Goal: Task Accomplishment & Management: Manage account settings

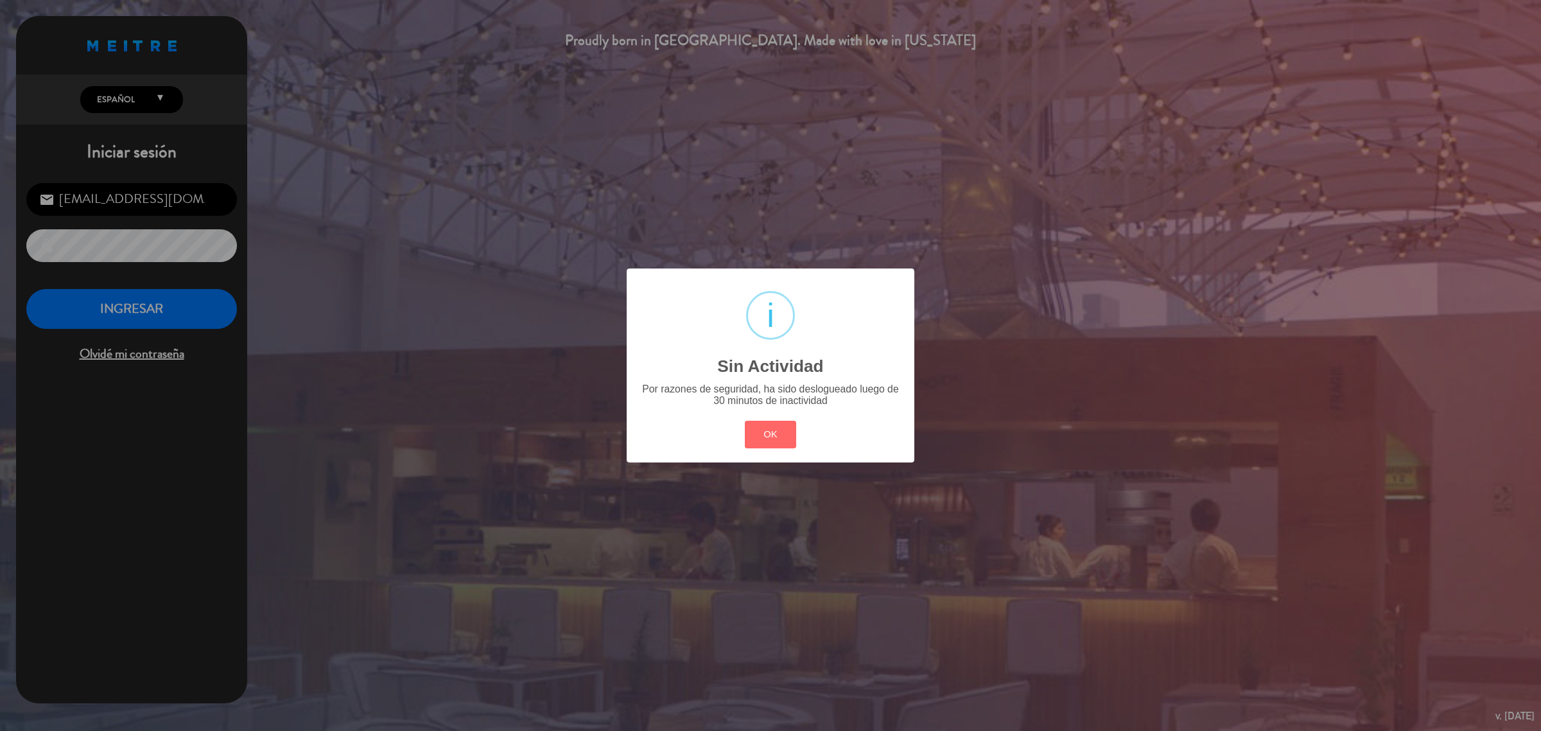
click at [7, 97] on div "? ! i Sin Actividad × Por razones de seguridad, ha sido deslogueado luego de 30…" at bounding box center [770, 365] width 1541 height 731
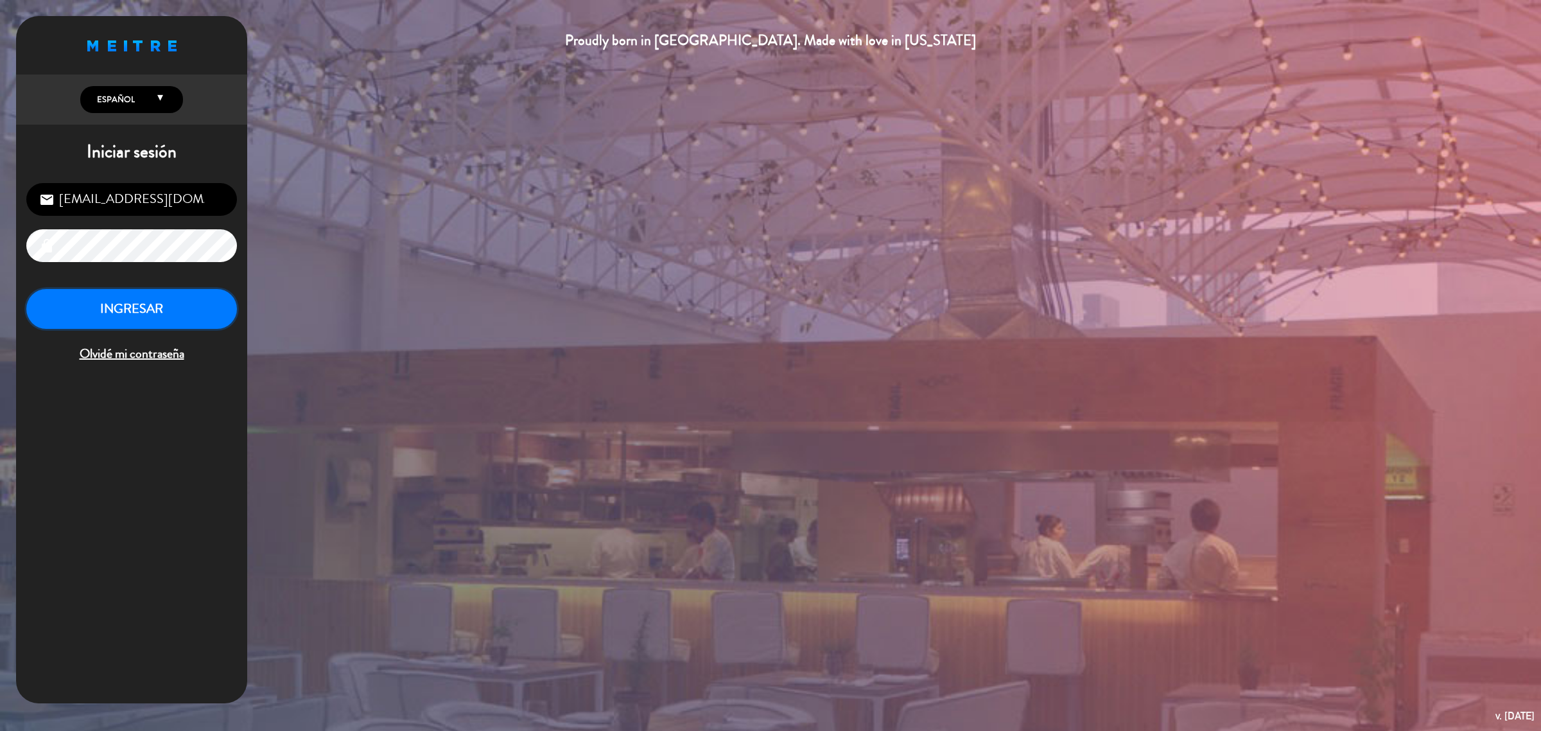
click at [164, 327] on button "INGRESAR" at bounding box center [131, 309] width 211 height 40
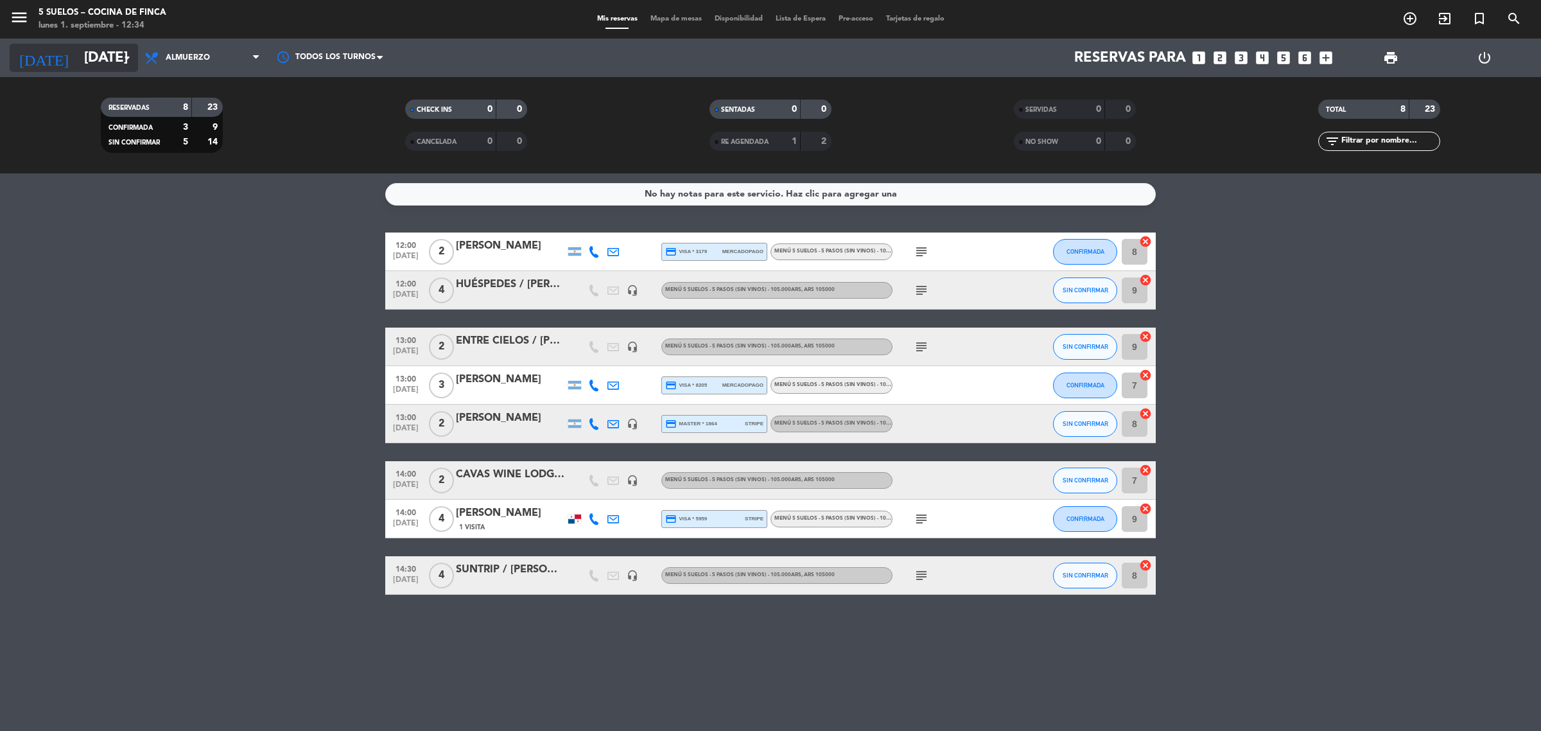
click at [78, 58] on input "[DATE]" at bounding box center [167, 58] width 179 height 29
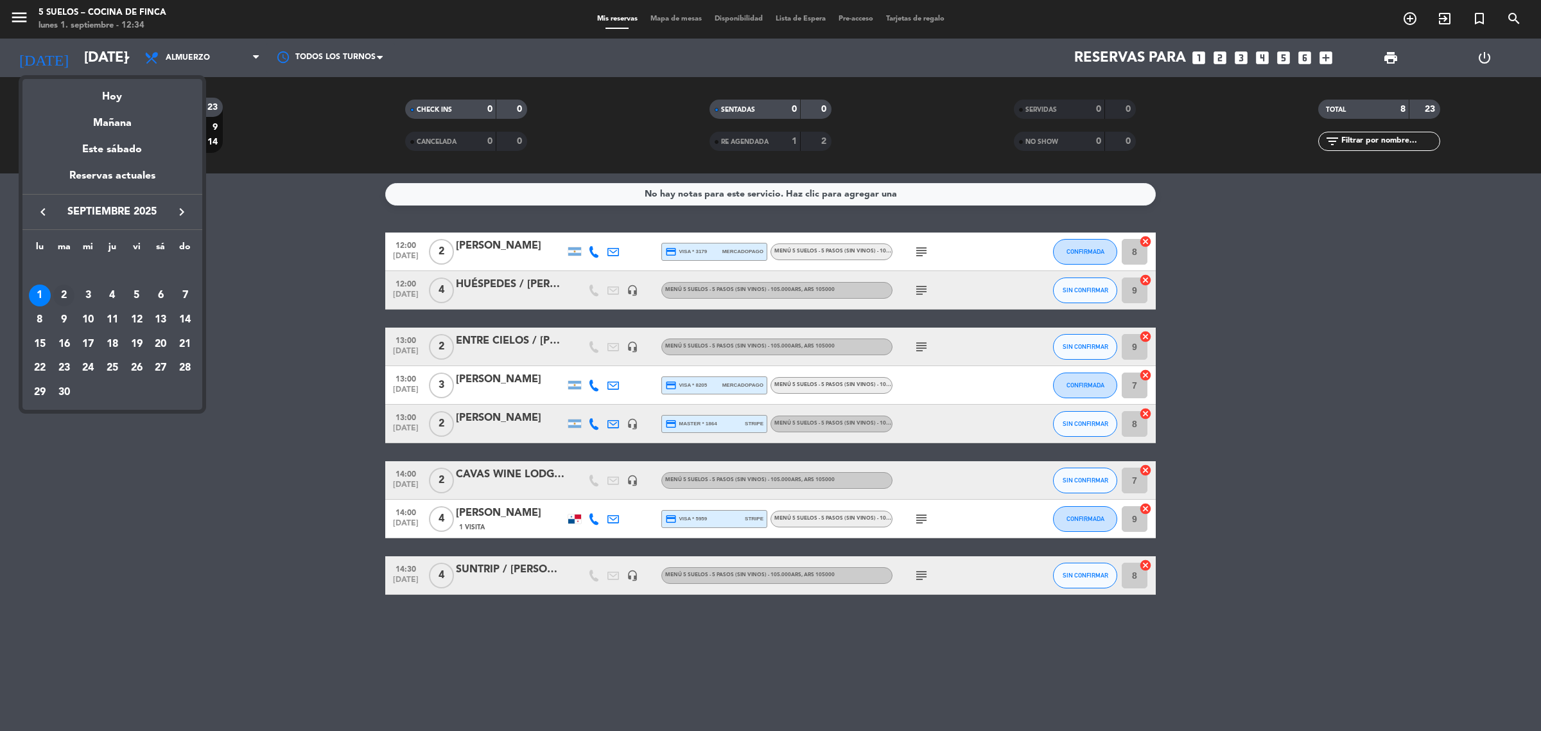
click at [58, 295] on div "2" at bounding box center [64, 295] width 22 height 22
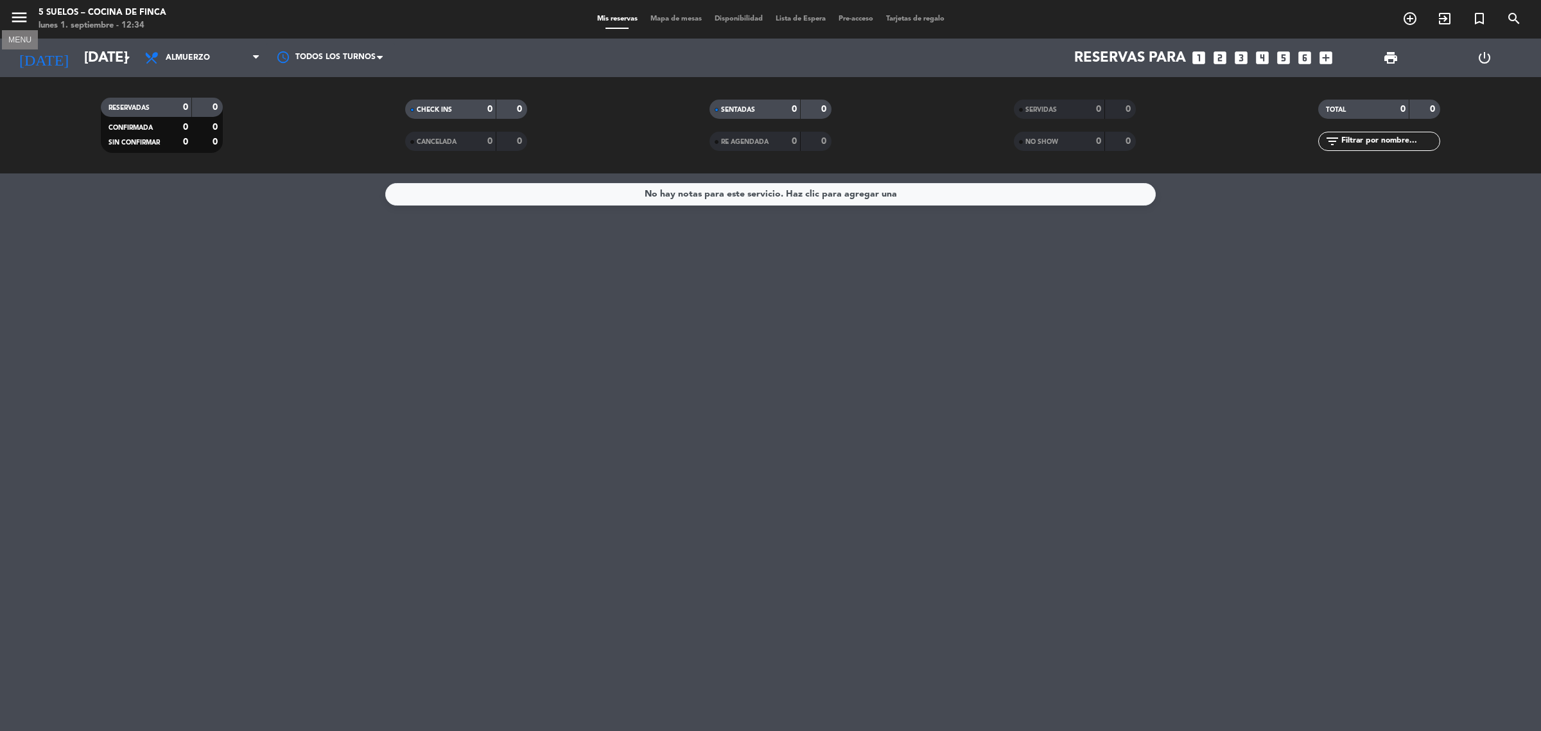
click at [10, 11] on icon "menu" at bounding box center [19, 17] width 19 height 19
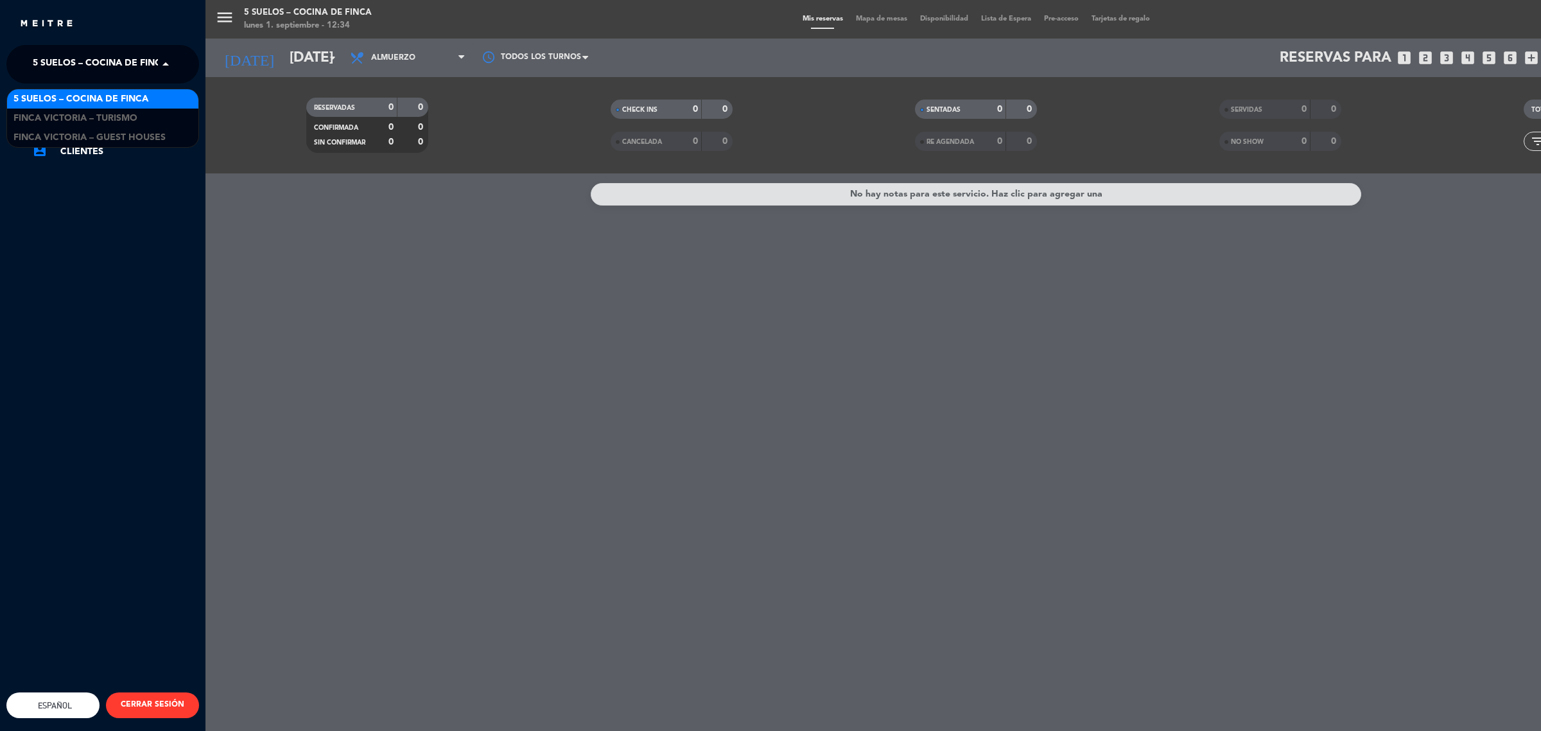
click at [76, 62] on span "5 SUELOS – COCINA DE FINCA" at bounding box center [100, 64] width 135 height 27
click at [104, 116] on span "FINCA VICTORIA – TURISMO" at bounding box center [75, 118] width 124 height 15
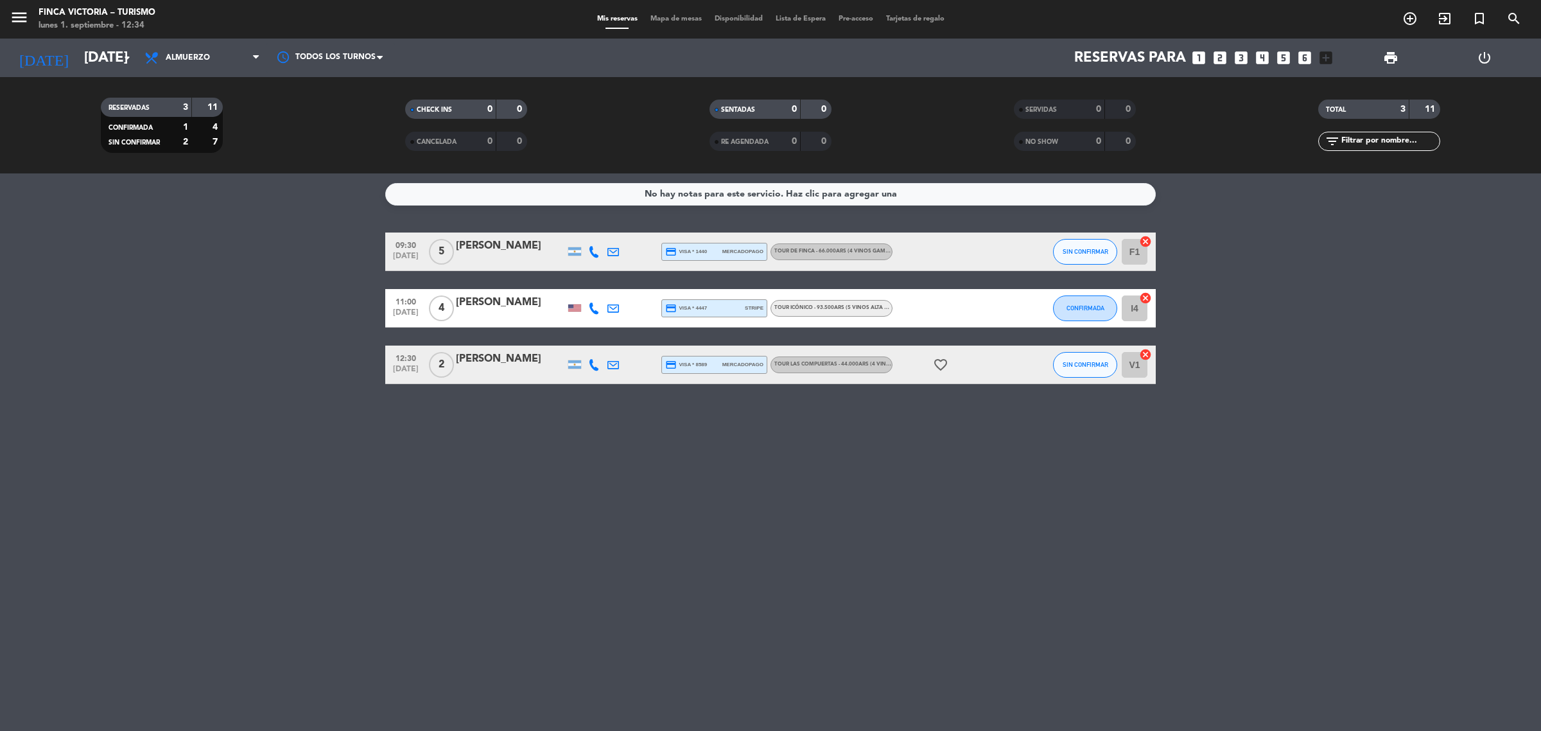
click at [265, 331] on bookings-row "09:30 [DATE] 5 [PERSON_NAME] credit_card visa * 1440 mercadopago TOUR DE FINCA …" at bounding box center [770, 308] width 1541 height 152
drag, startPoint x: 265, startPoint y: 331, endPoint x: 417, endPoint y: 492, distance: 222.1
click at [417, 492] on div "No hay notas para este servicio. Haz clic para agregar una 09:30 [DATE] 5 [PERS…" at bounding box center [770, 451] width 1541 height 557
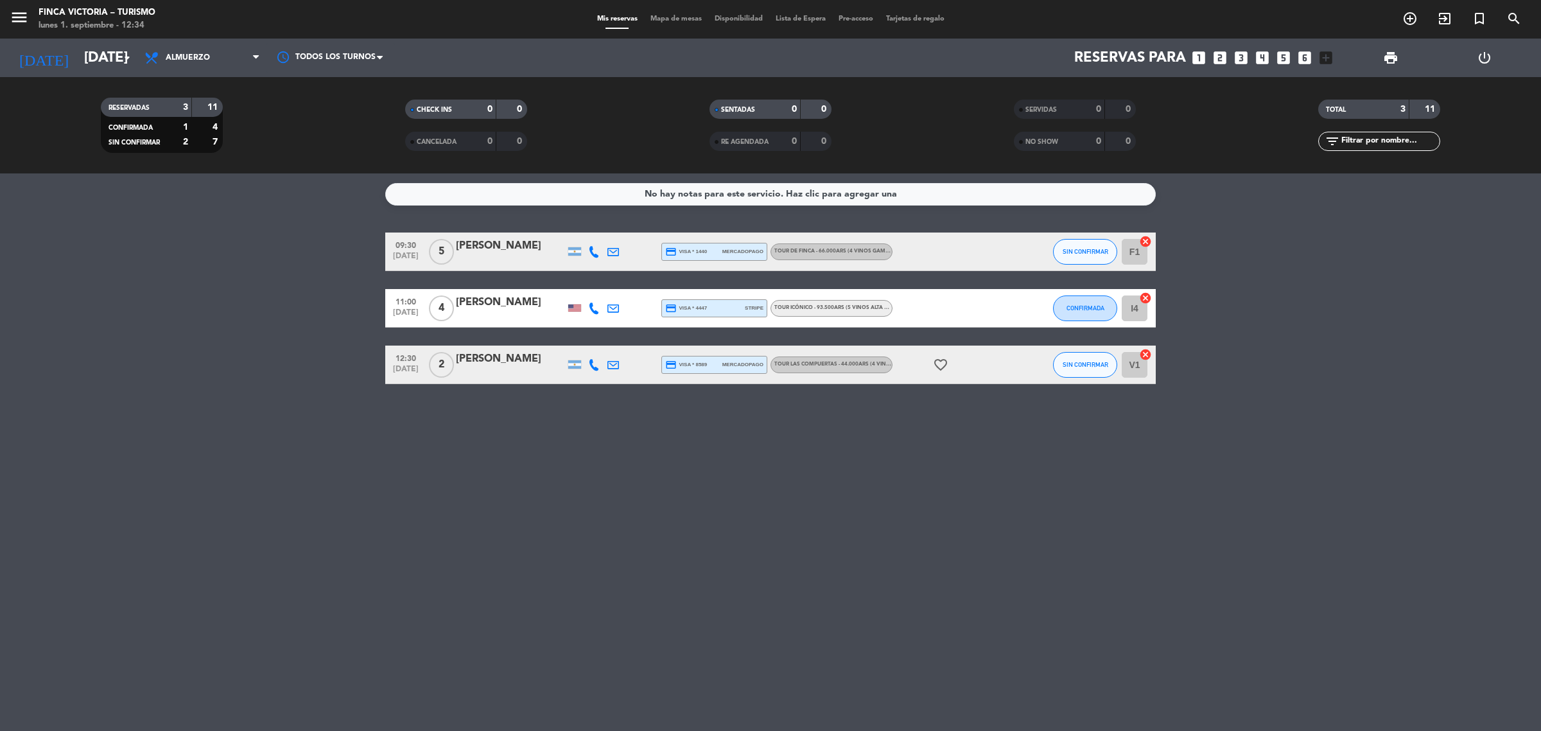
click at [417, 492] on div "No hay notas para este servicio. Haz clic para agregar una 09:30 [DATE] 5 [PERS…" at bounding box center [770, 451] width 1541 height 557
click at [78, 51] on input "[DATE]" at bounding box center [167, 58] width 179 height 29
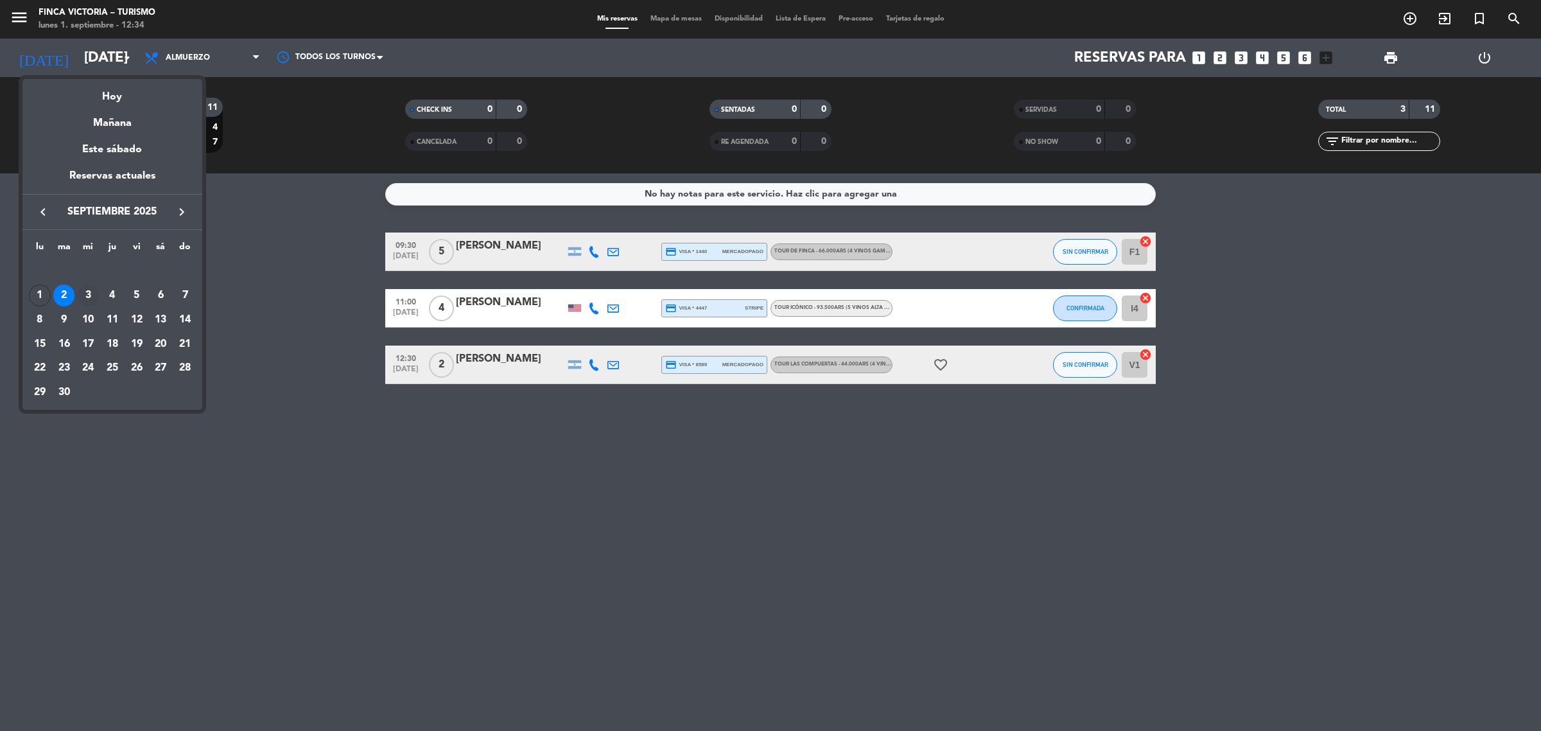
click at [87, 290] on div "3" at bounding box center [88, 295] width 22 height 22
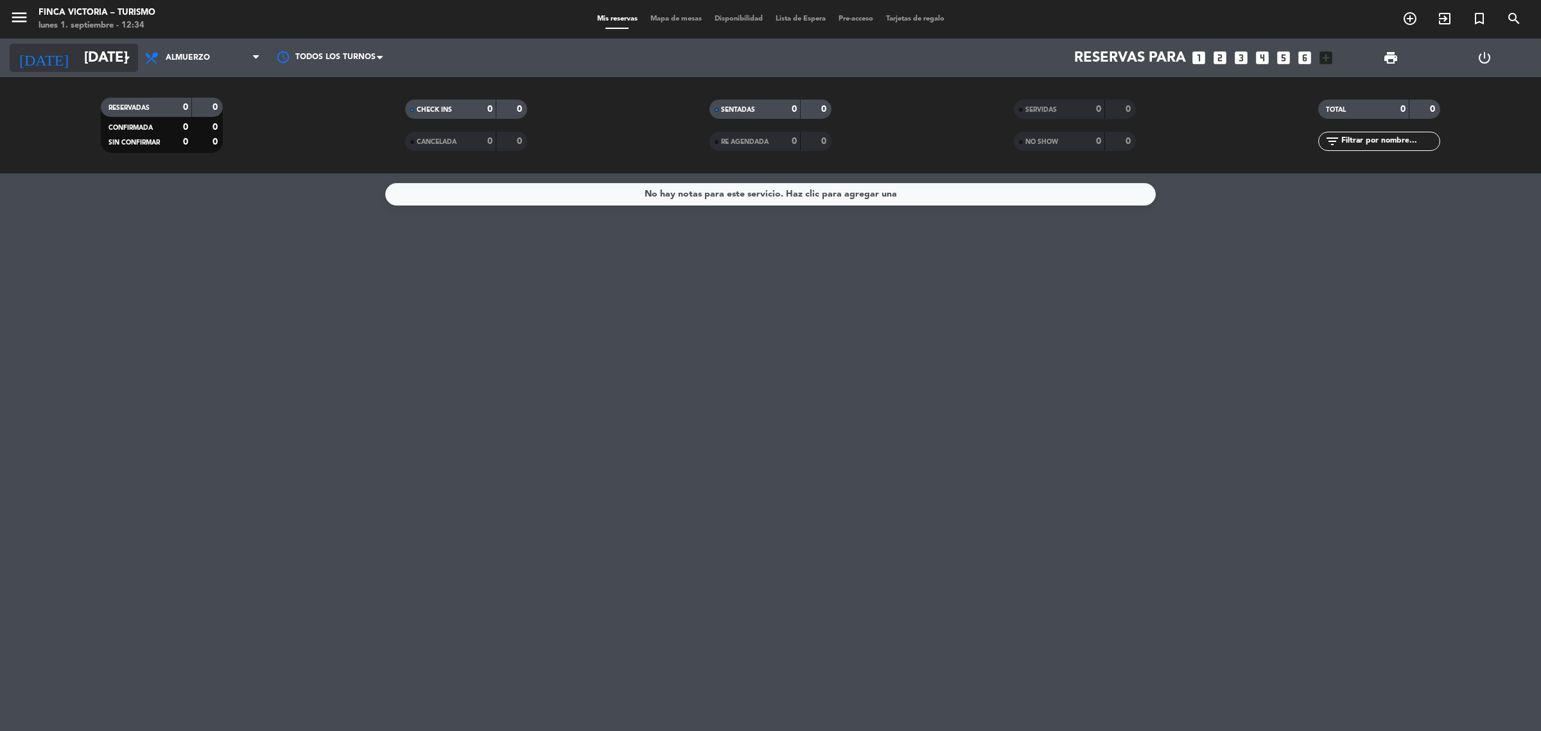
click at [78, 57] on input "[DATE]" at bounding box center [167, 58] width 179 height 29
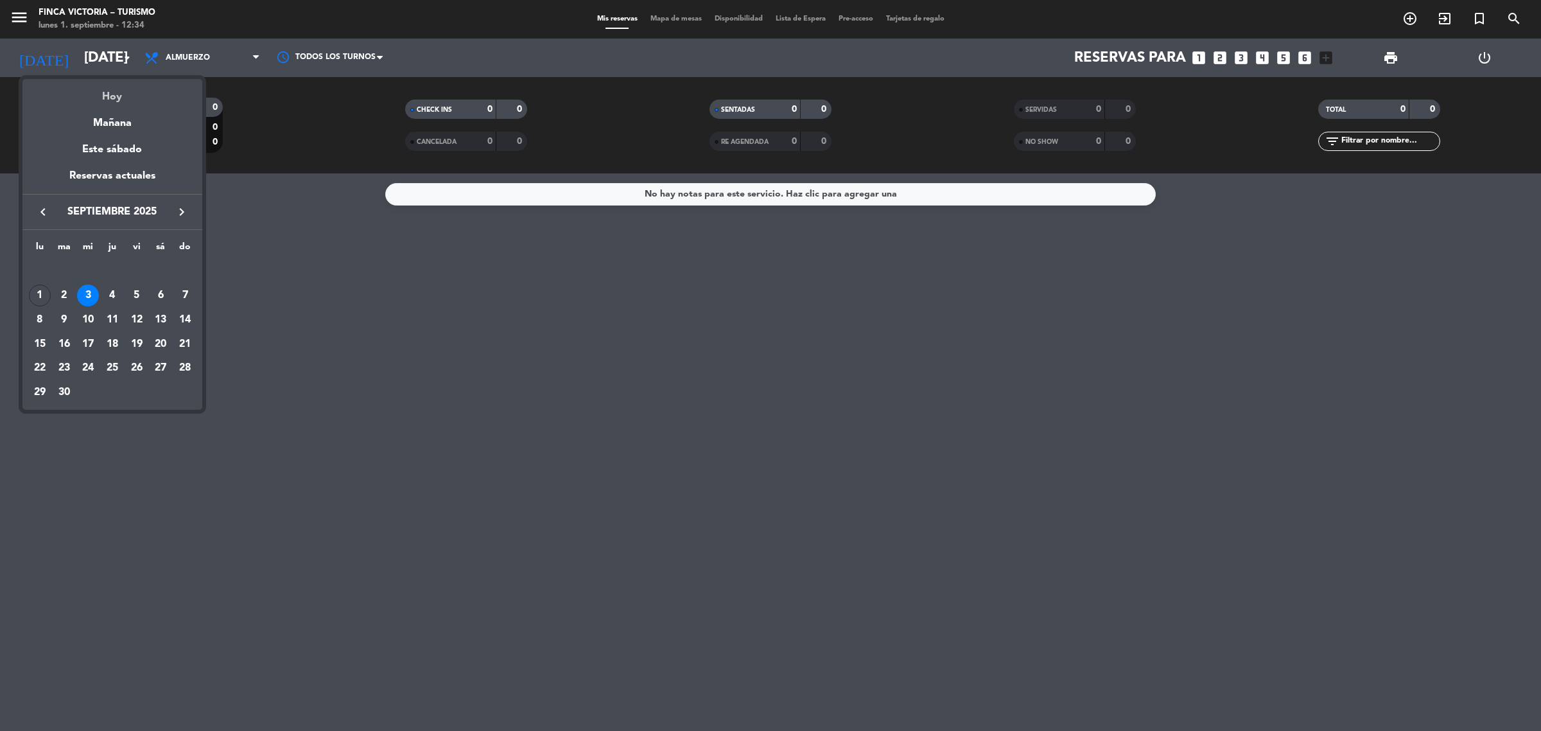
click at [114, 89] on div "Hoy" at bounding box center [112, 92] width 180 height 26
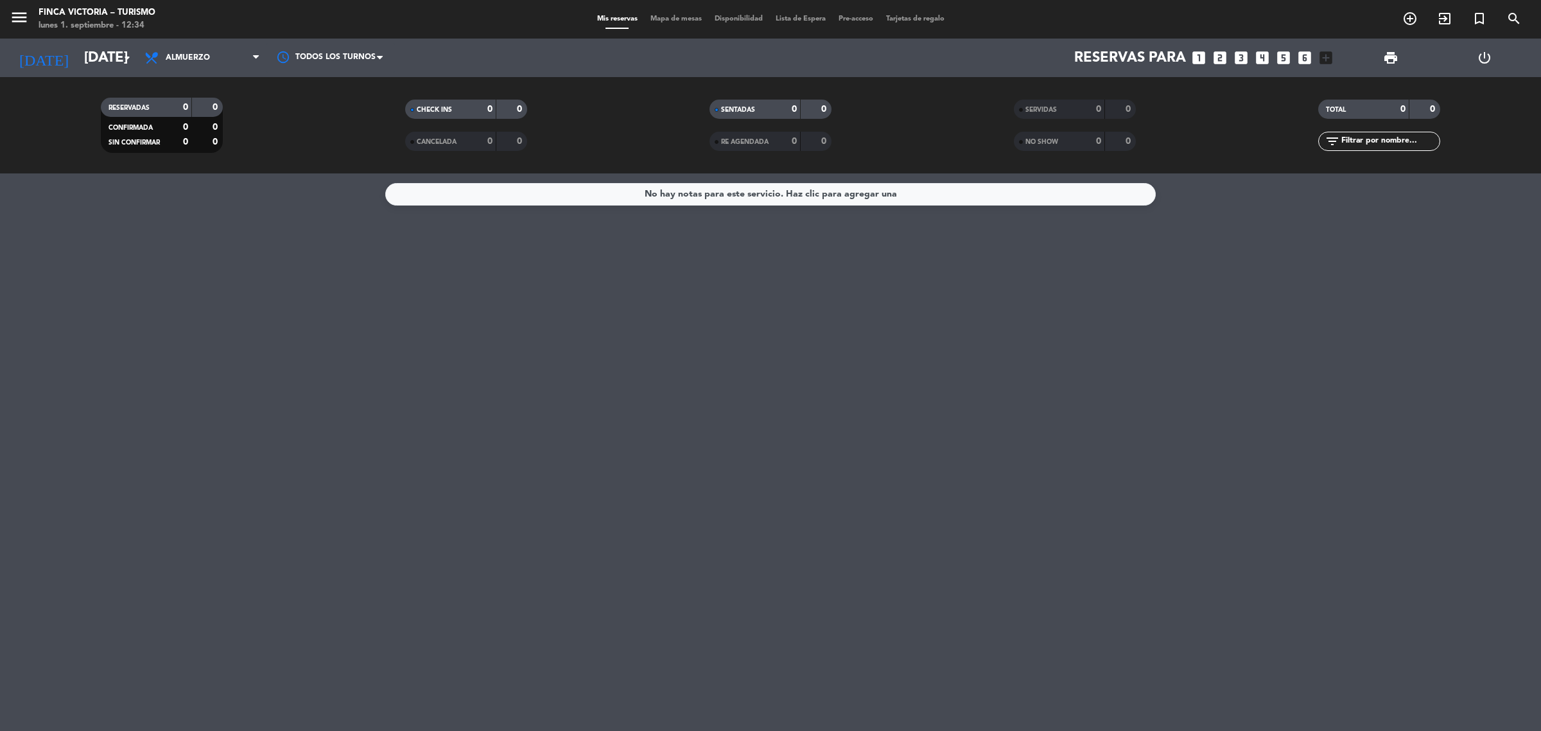
type input "[DATE]"
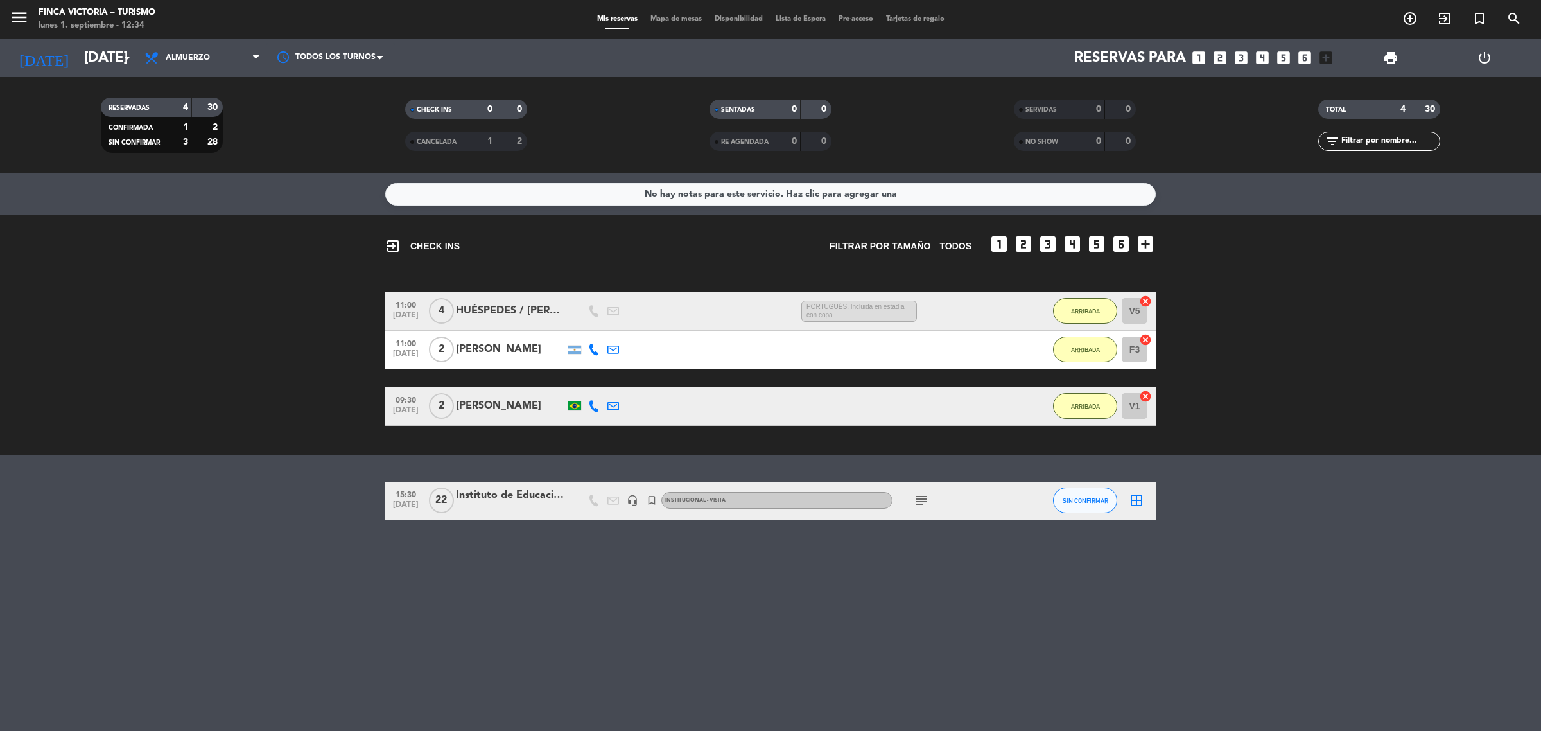
click at [235, 398] on bookings-row "11:00 [DATE] 4 HUÉSPEDES / [PERSON_NAME] 1:27 H / 22:21 H sms PORTUGUÉS. Inclui…" at bounding box center [770, 359] width 1541 height 134
click at [516, 345] on div "[PERSON_NAME]" at bounding box center [510, 349] width 109 height 17
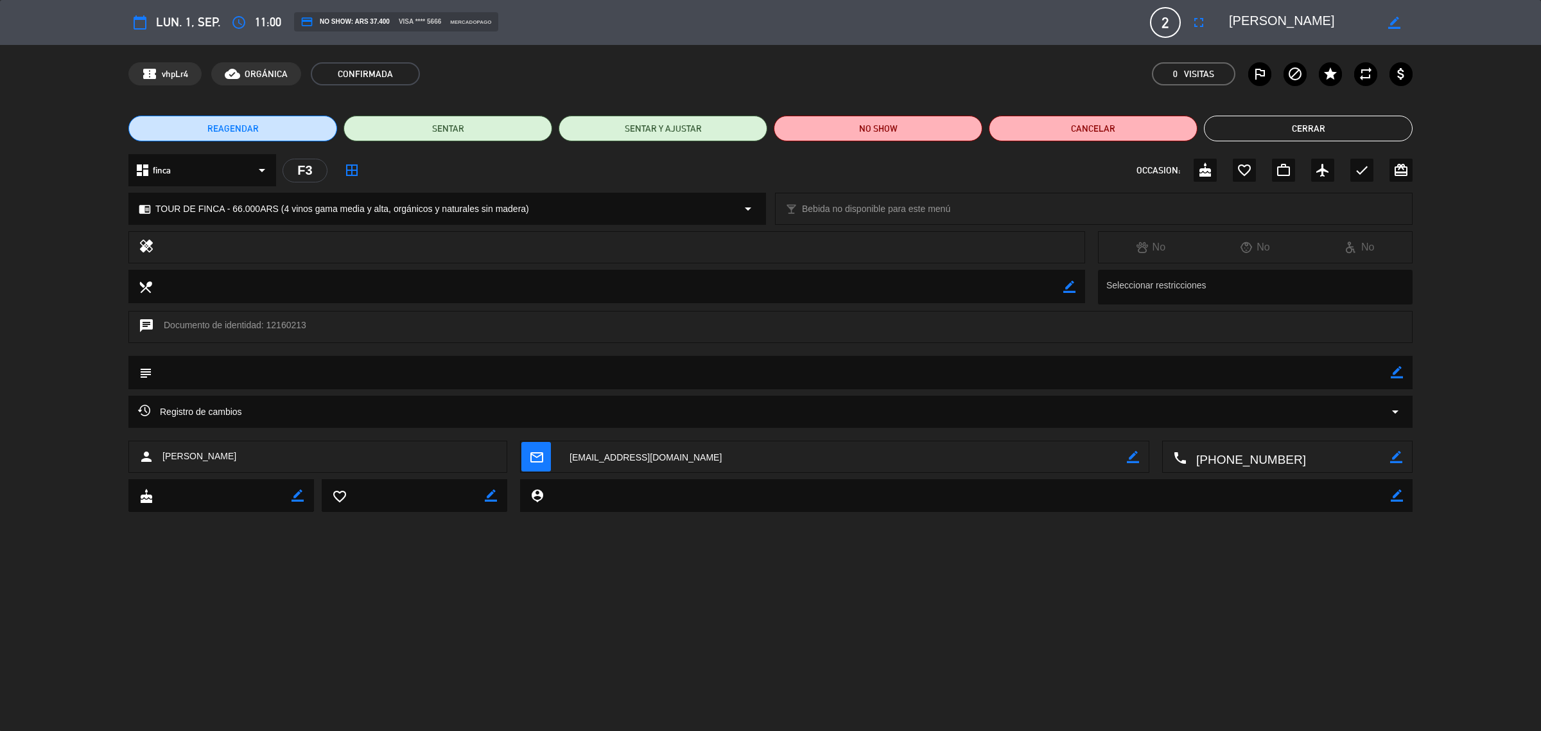
click at [1384, 116] on button "Cerrar" at bounding box center [1308, 129] width 209 height 26
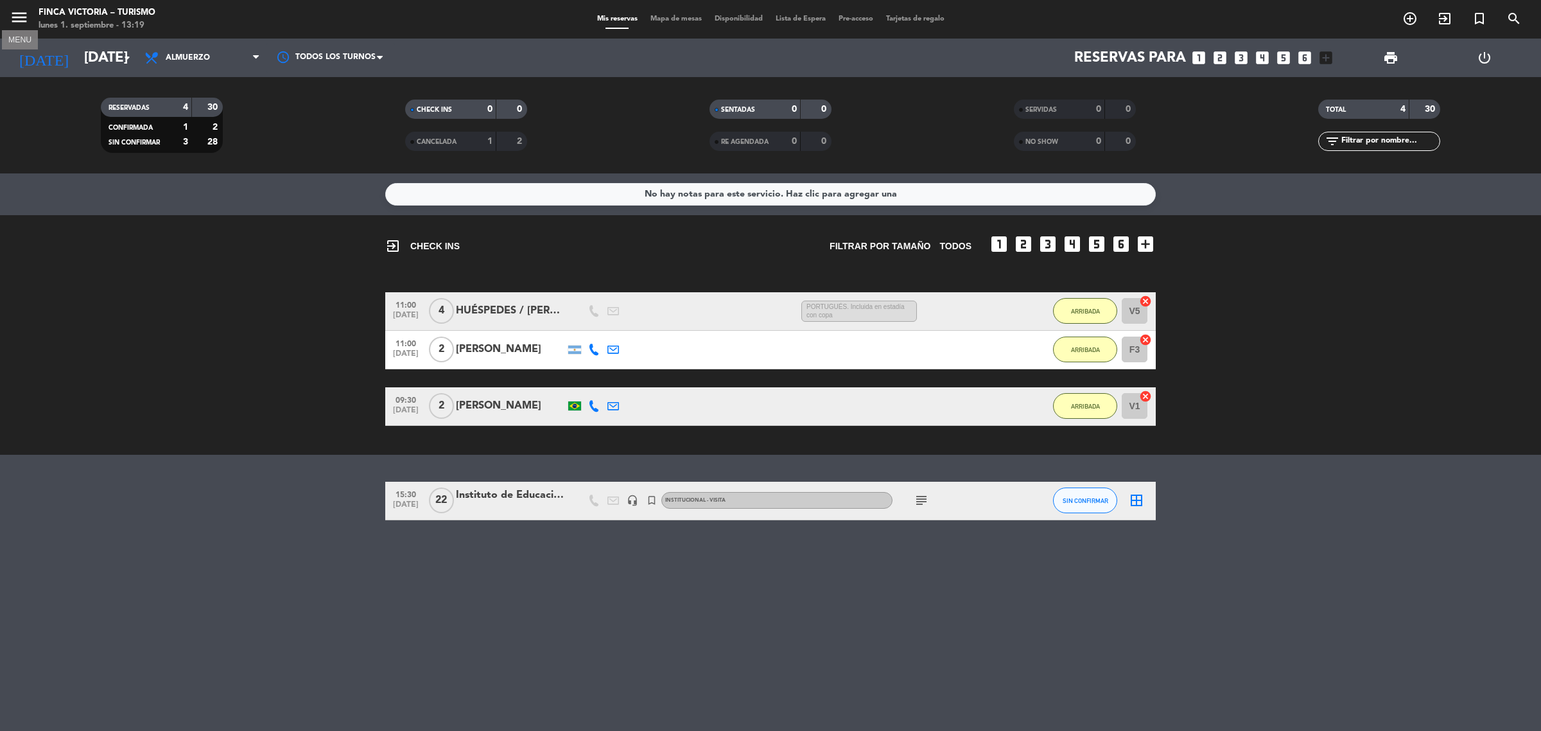
click at [19, 21] on icon "menu" at bounding box center [19, 17] width 19 height 19
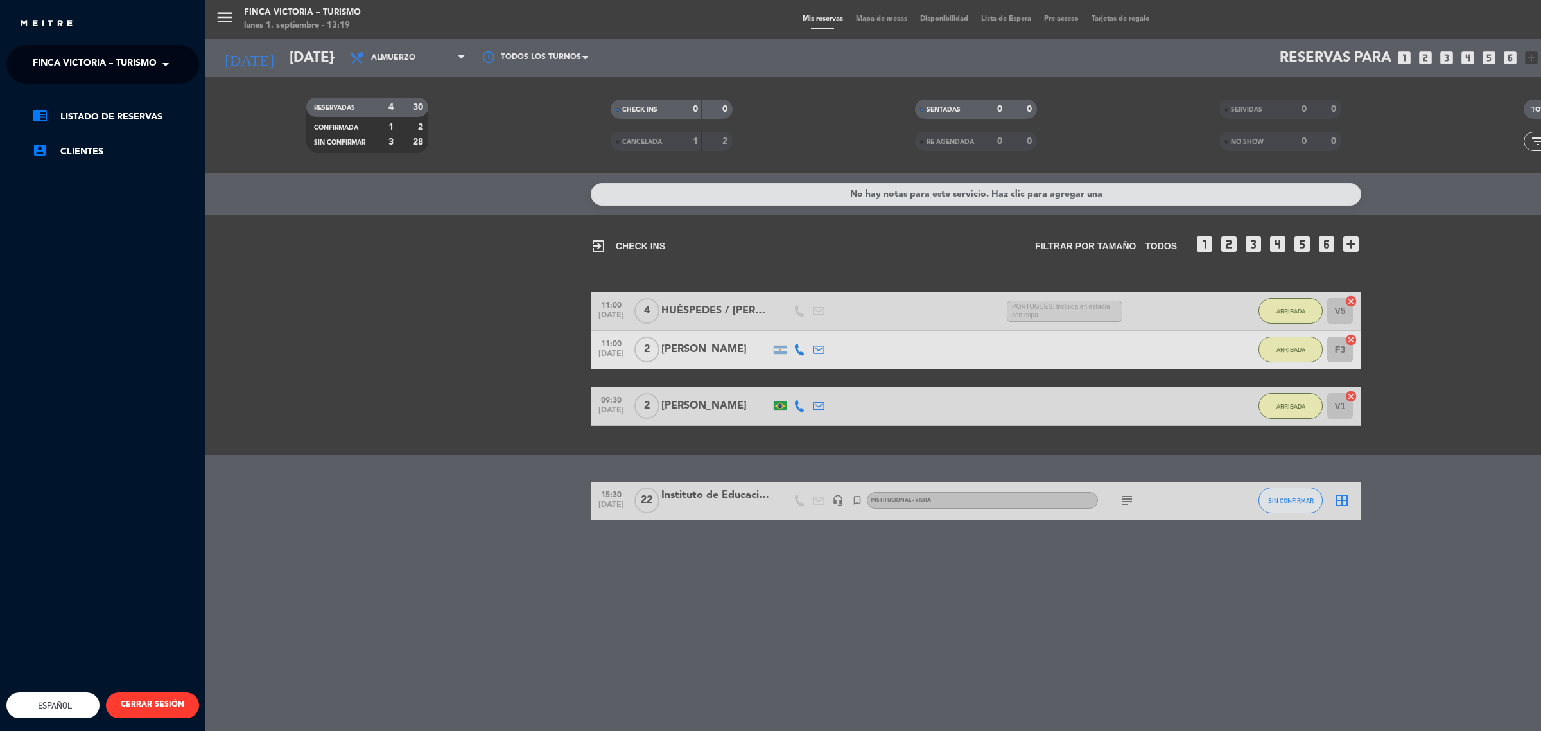
click at [117, 56] on span "FINCA VICTORIA – TURISMO" at bounding box center [95, 64] width 124 height 27
click at [146, 93] on span "5 SUELOS – COCINA DE FINCA" at bounding box center [80, 99] width 135 height 15
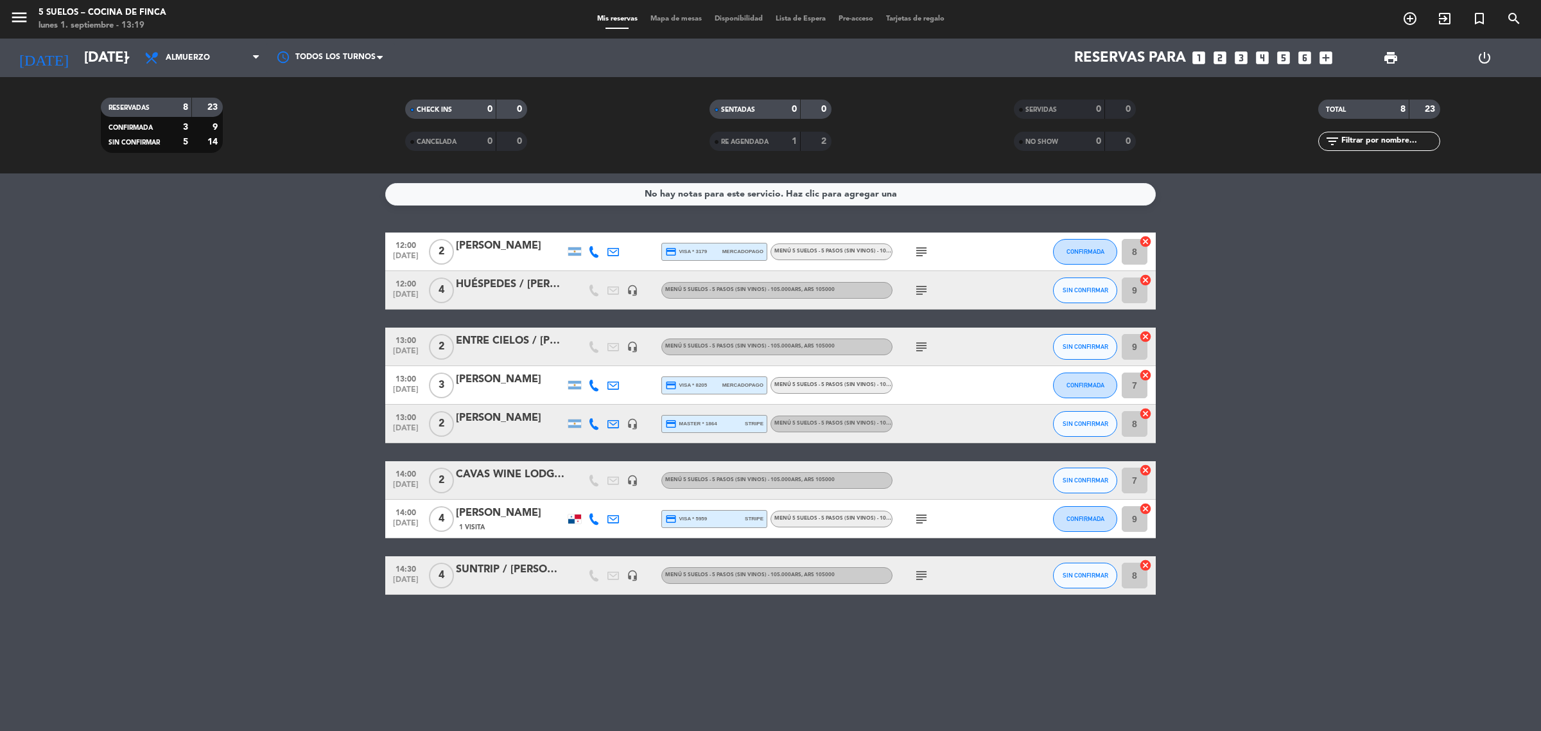
click at [273, 257] on bookings-row "12:00 [DATE] 2 [PERSON_NAME] credit_card visa * 3179 mercadopago MENÚ 5 SUELOS …" at bounding box center [770, 413] width 1541 height 362
click at [270, 260] on bookings-row "12:00 [DATE] 2 [PERSON_NAME] credit_card visa * 3179 mercadopago MENÚ 5 SUELOS …" at bounding box center [770, 413] width 1541 height 362
click at [205, 336] on bookings-row "12:00 [DATE] 2 [PERSON_NAME] credit_card visa * 3179 mercadopago MENÚ 5 SUELOS …" at bounding box center [770, 413] width 1541 height 362
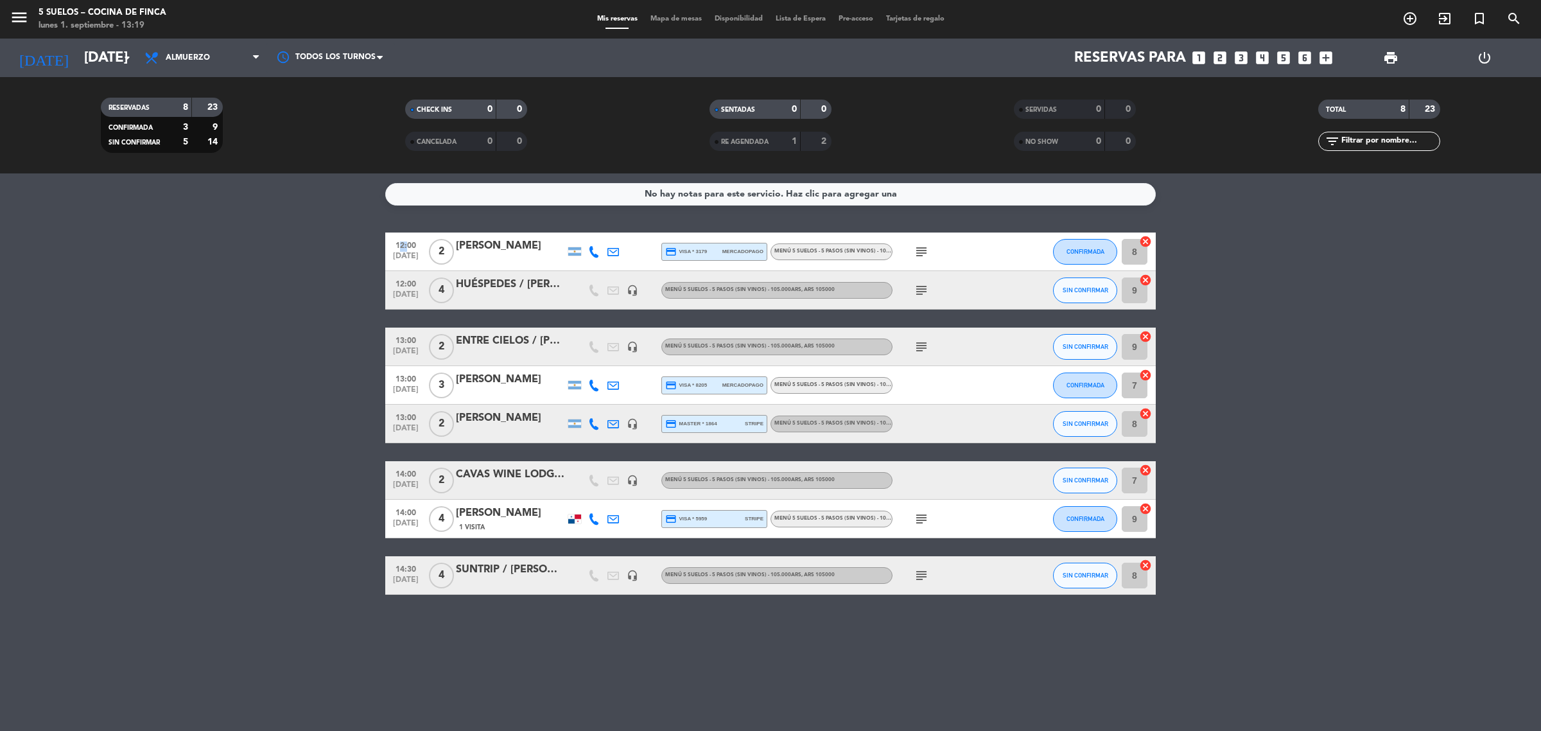
click at [205, 336] on bookings-row "12:00 [DATE] 2 [PERSON_NAME] credit_card visa * 3179 mercadopago MENÚ 5 SUELOS …" at bounding box center [770, 413] width 1541 height 362
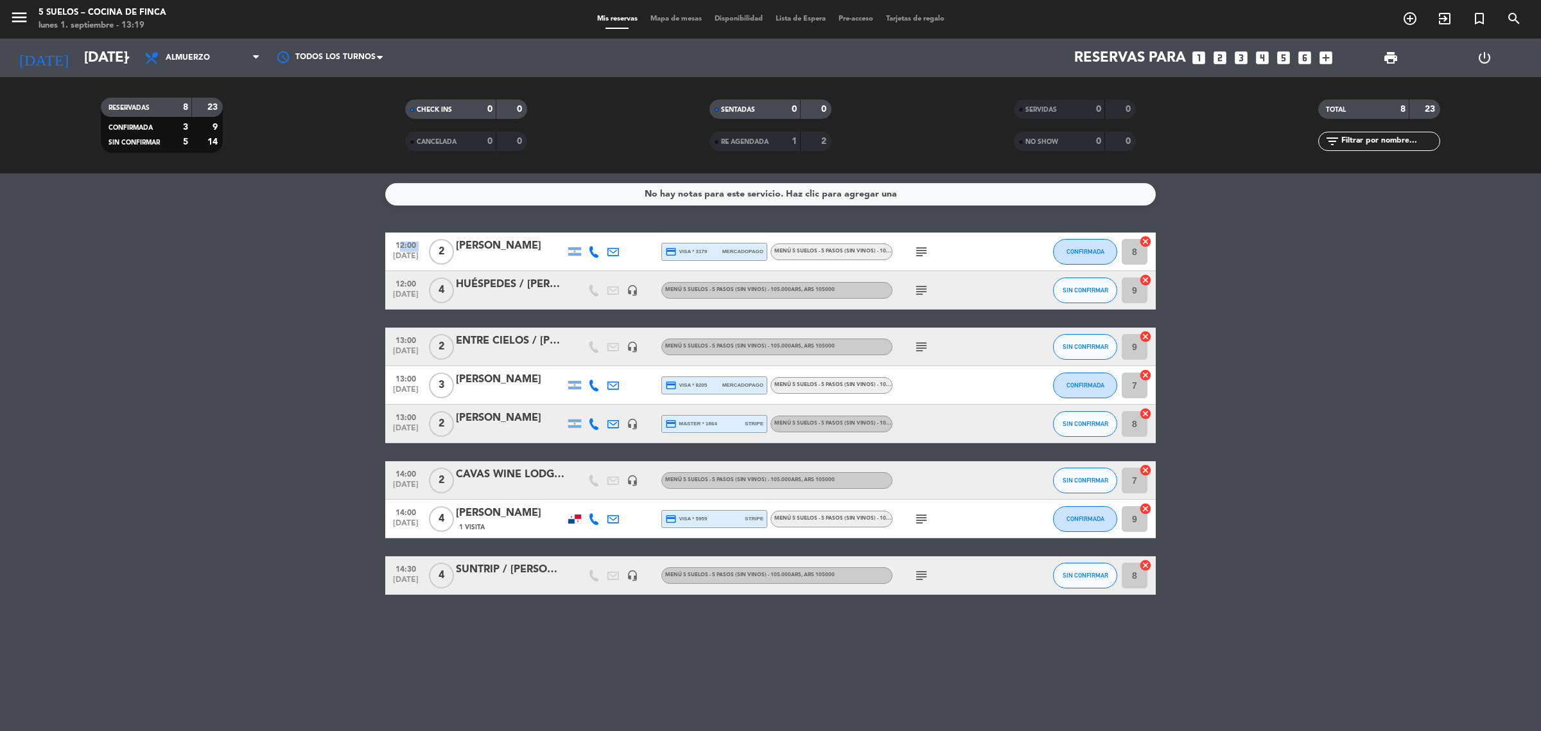
click at [205, 336] on bookings-row "12:00 [DATE] 2 [PERSON_NAME] credit_card visa * 3179 mercadopago MENÚ 5 SUELOS …" at bounding box center [770, 413] width 1541 height 362
click at [88, 354] on bookings-row "12:00 [DATE] 2 [PERSON_NAME] credit_card visa * 3179 mercadopago MENÚ 5 SUELOS …" at bounding box center [770, 413] width 1541 height 362
